Goal: Find specific page/section: Find specific page/section

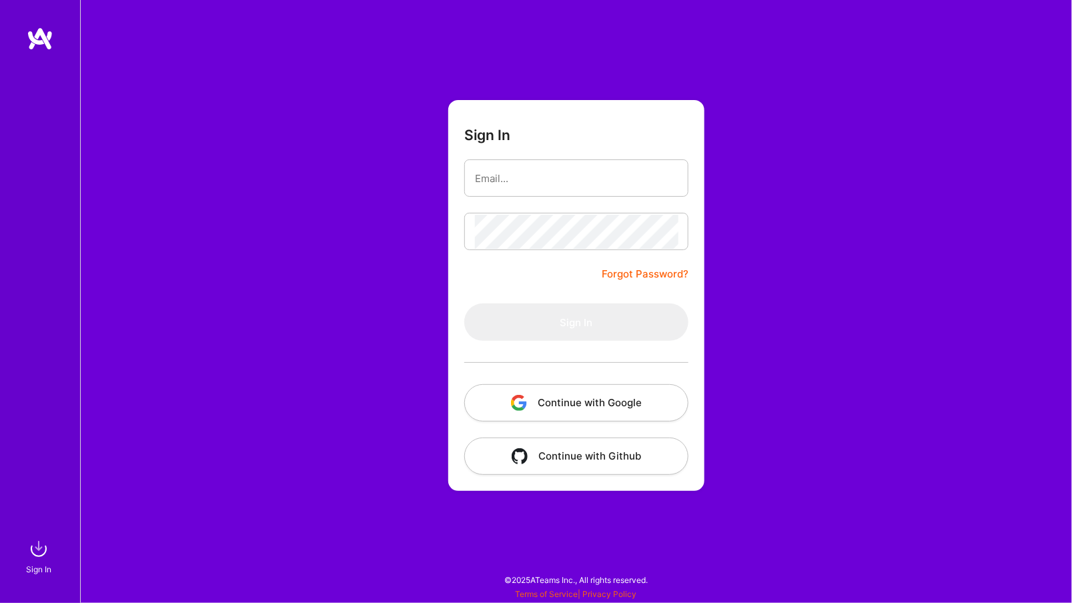
click at [589, 401] on button "Continue with Google" at bounding box center [576, 402] width 224 height 37
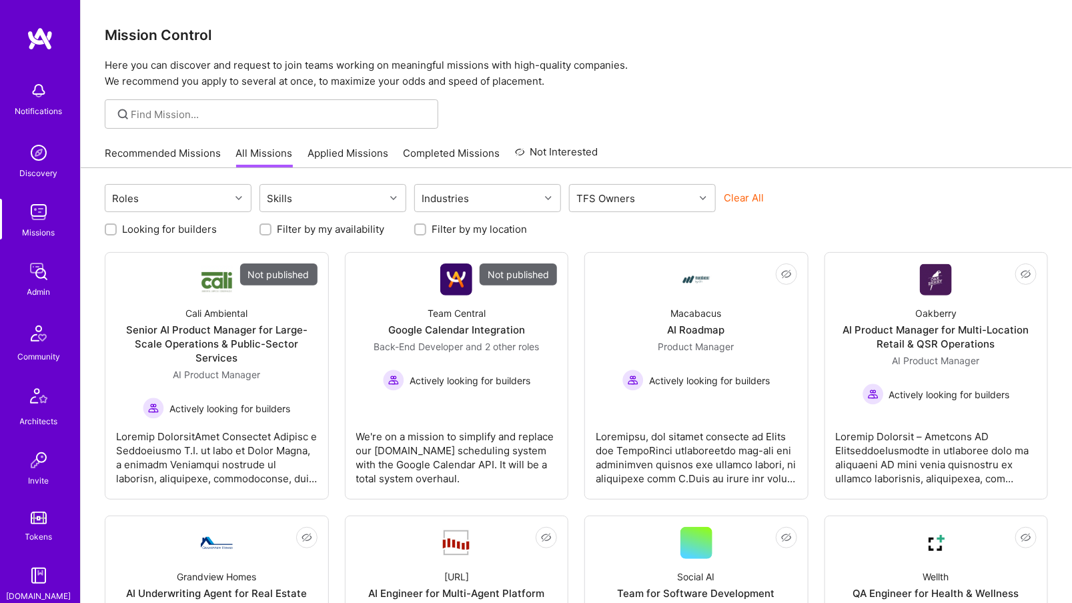
click at [43, 267] on img at bounding box center [38, 271] width 27 height 27
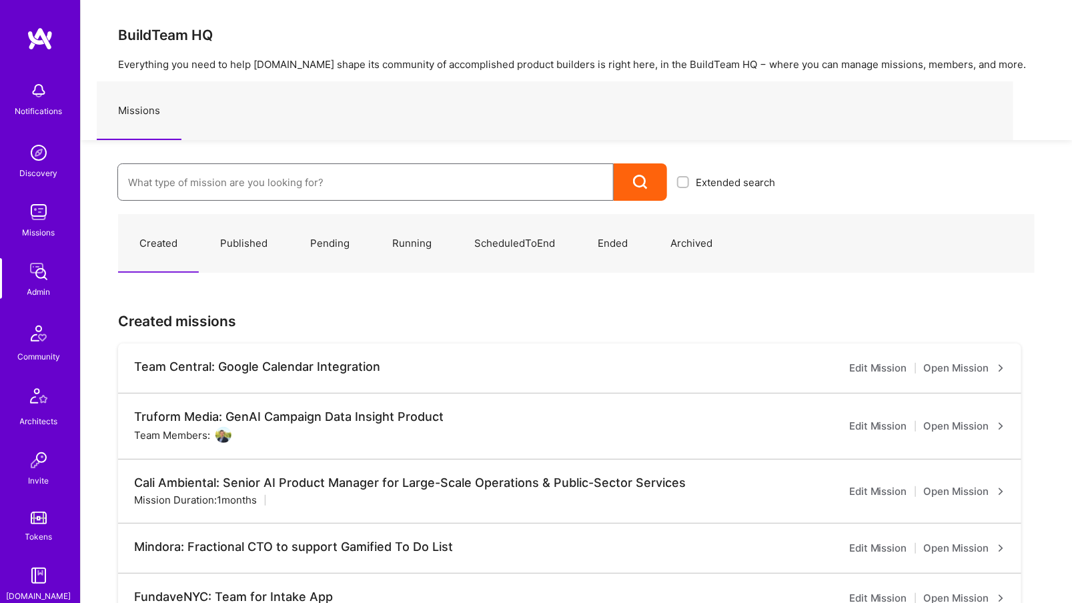
click at [175, 189] on input at bounding box center [365, 182] width 475 height 34
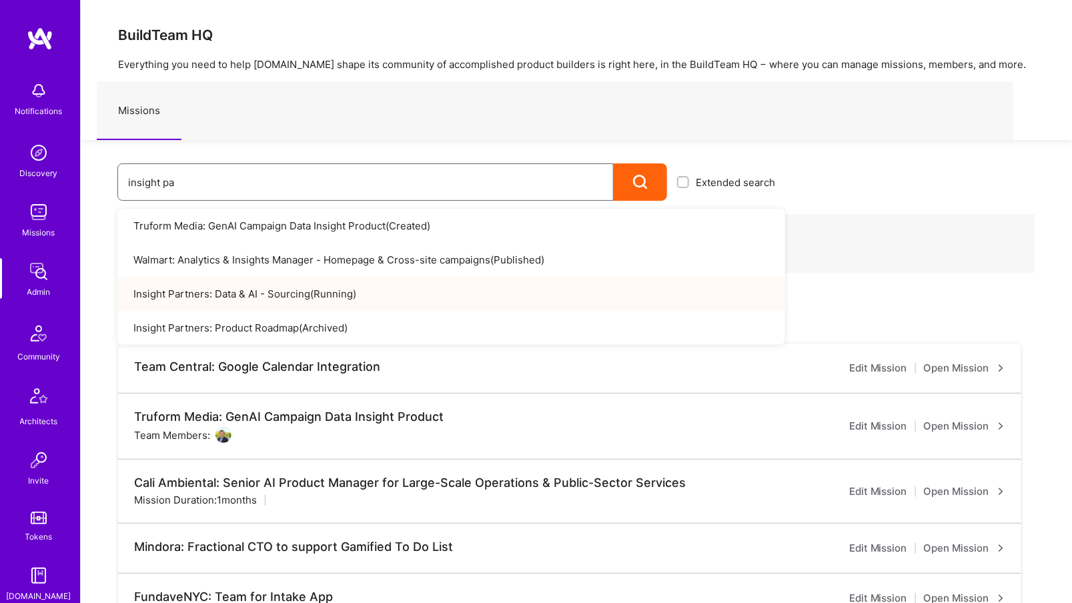
type input "insight pa"
click at [297, 291] on link "Insight Partners: Data & AI - Sourcing ( Running )" at bounding box center [451, 294] width 668 height 34
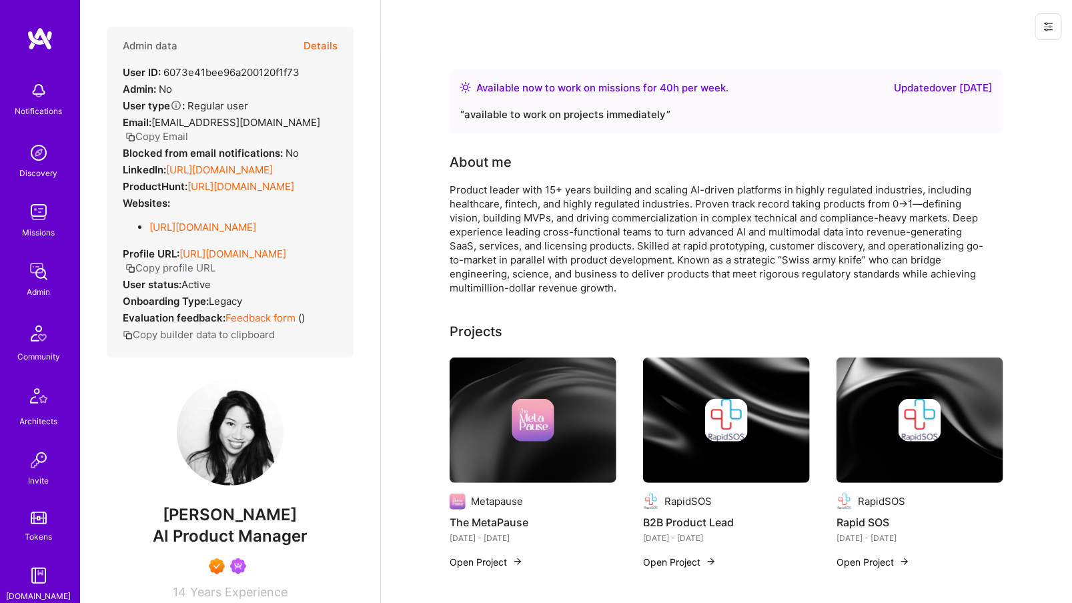
click at [53, 276] on link "Admin" at bounding box center [38, 278] width 83 height 41
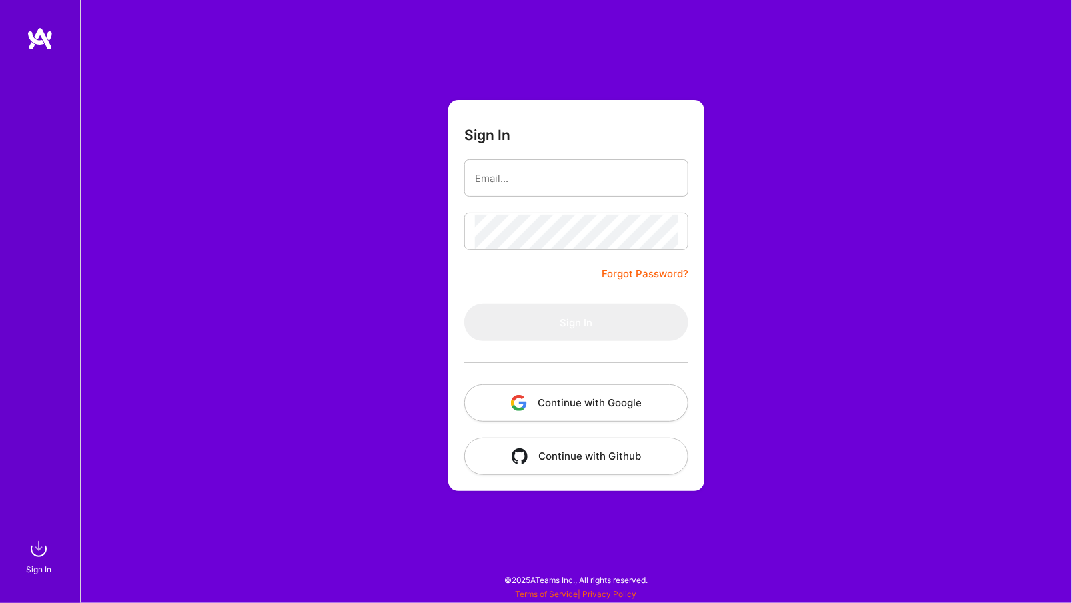
click at [554, 400] on button "Continue with Google" at bounding box center [576, 402] width 224 height 37
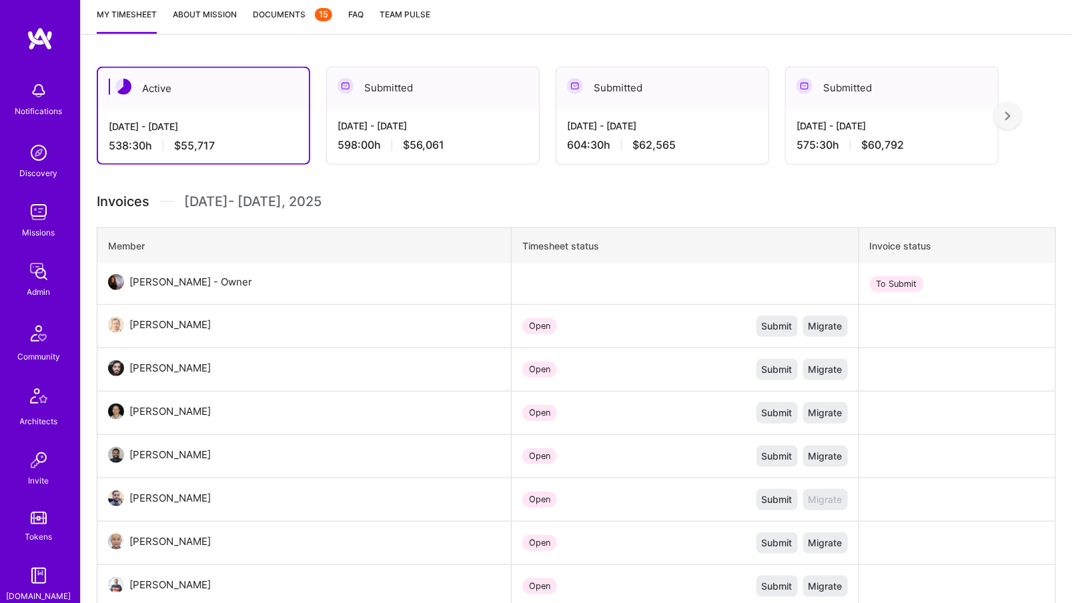
scroll to position [205, 0]
